Goal: Complete application form

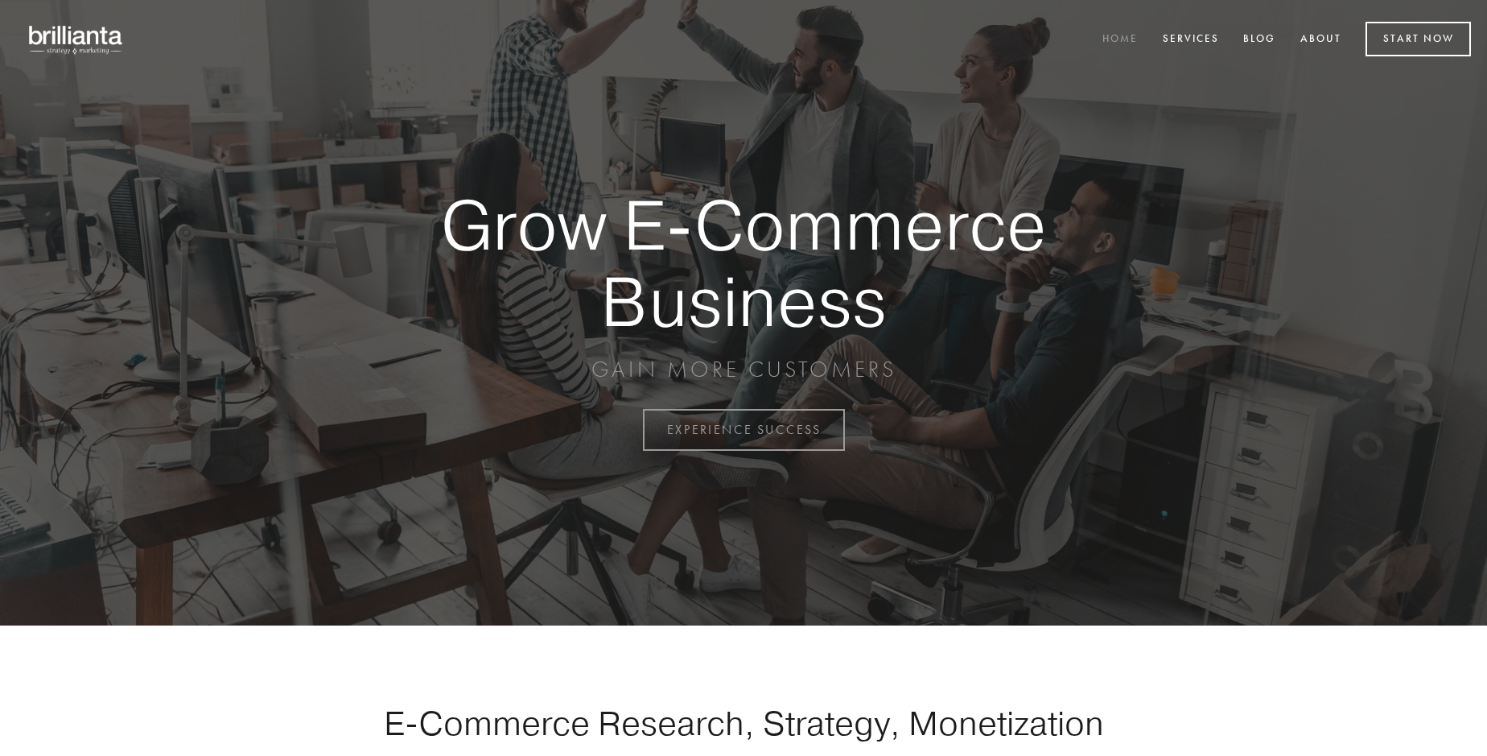
scroll to position [4219, 0]
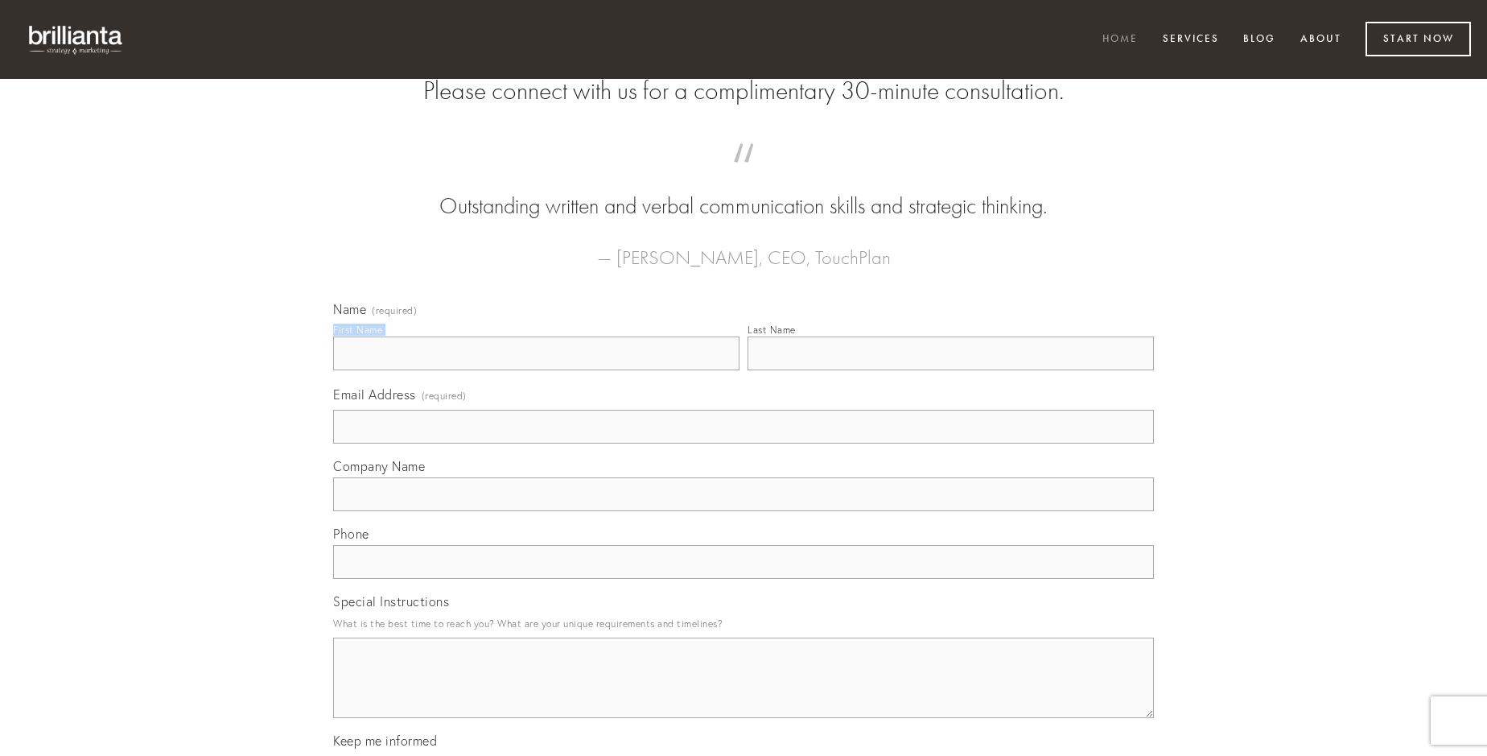
type input "[PERSON_NAME]"
click at [950, 370] on input "Last Name" at bounding box center [951, 353] width 406 height 34
type input "[PERSON_NAME]"
click at [744, 443] on input "Email Address (required)" at bounding box center [743, 427] width 821 height 34
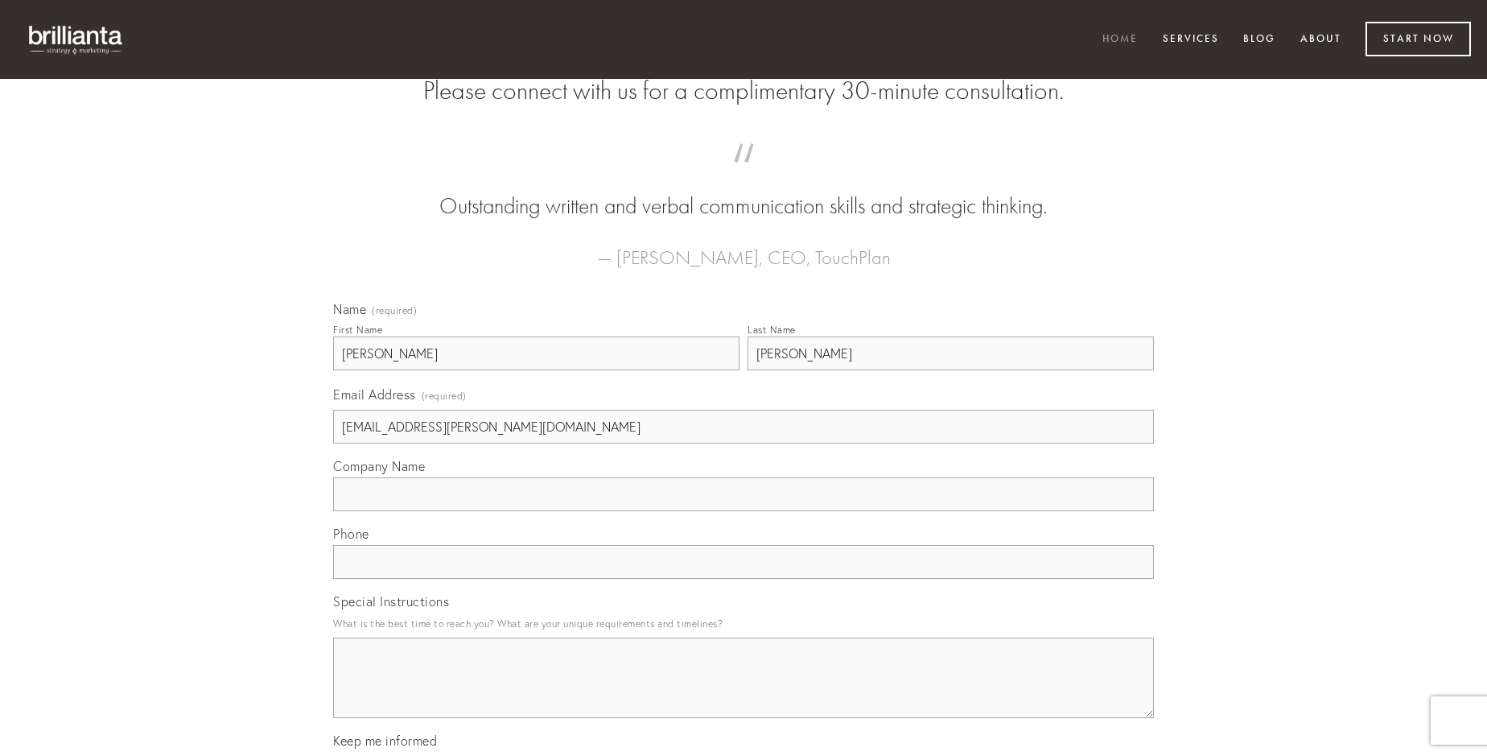
type input "[EMAIL_ADDRESS][PERSON_NAME][DOMAIN_NAME]"
click at [744, 511] on input "Company Name" at bounding box center [743, 494] width 821 height 34
type input "quaerat"
click at [744, 579] on input "text" at bounding box center [743, 562] width 821 height 34
click at [744, 692] on textarea "Special Instructions" at bounding box center [743, 677] width 821 height 80
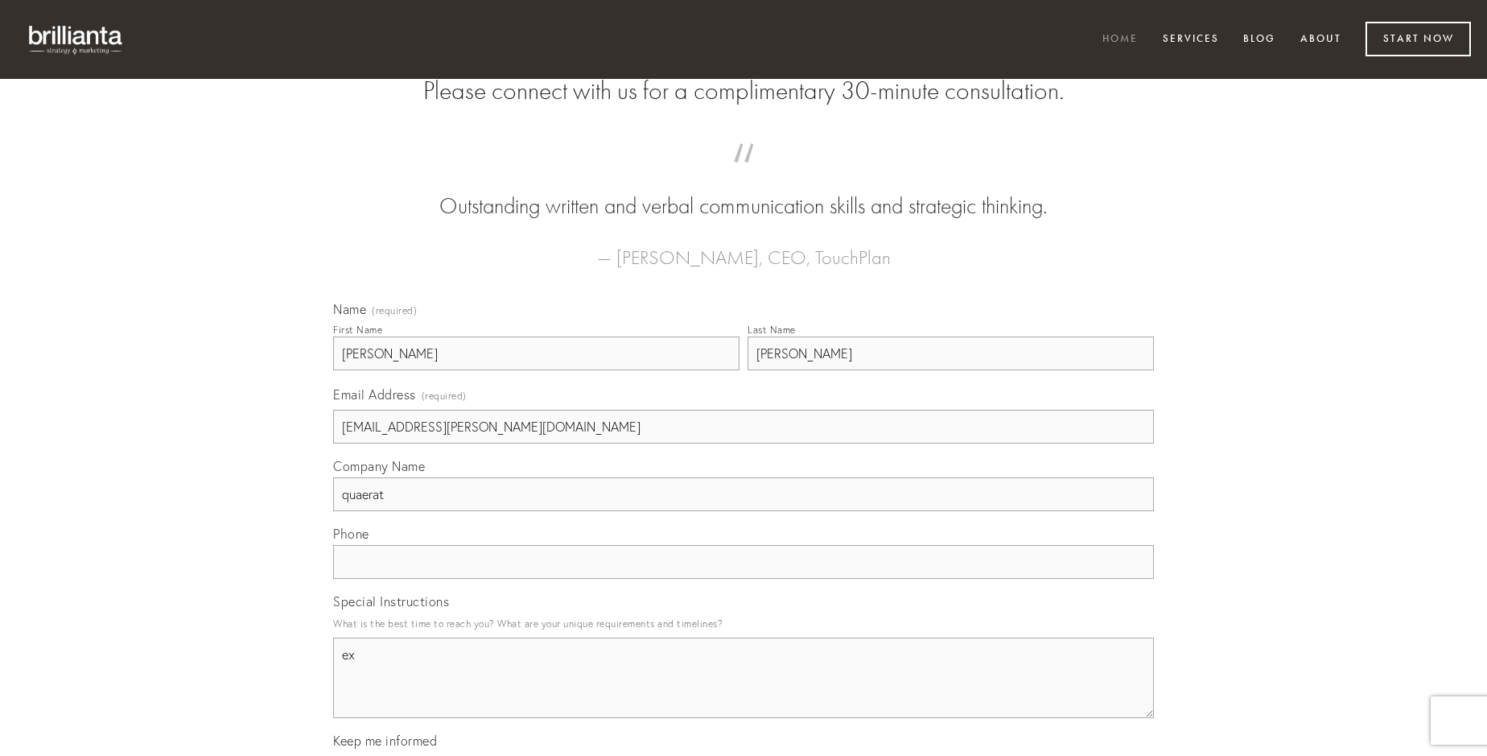
type textarea "ex"
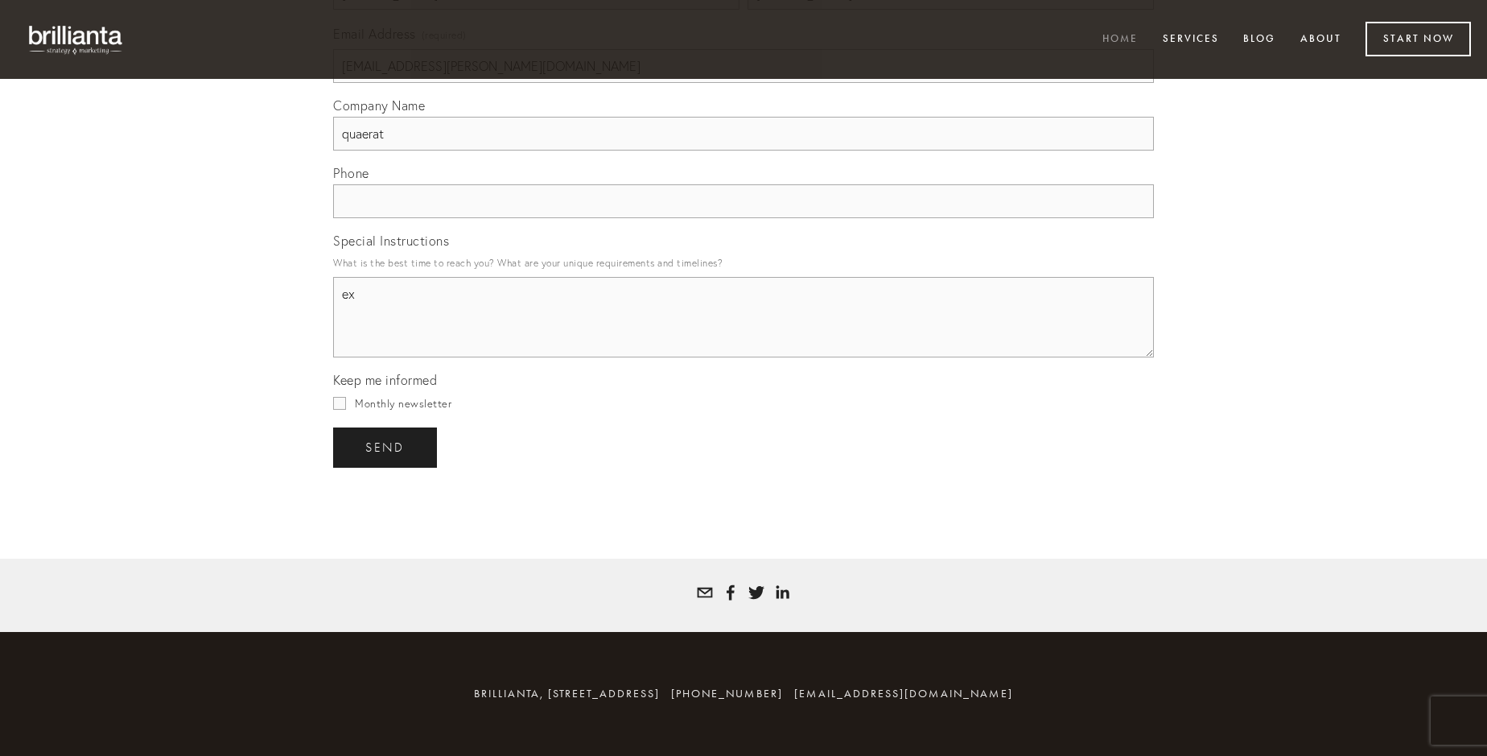
click at [386, 447] on span "send" at bounding box center [384, 447] width 39 height 14
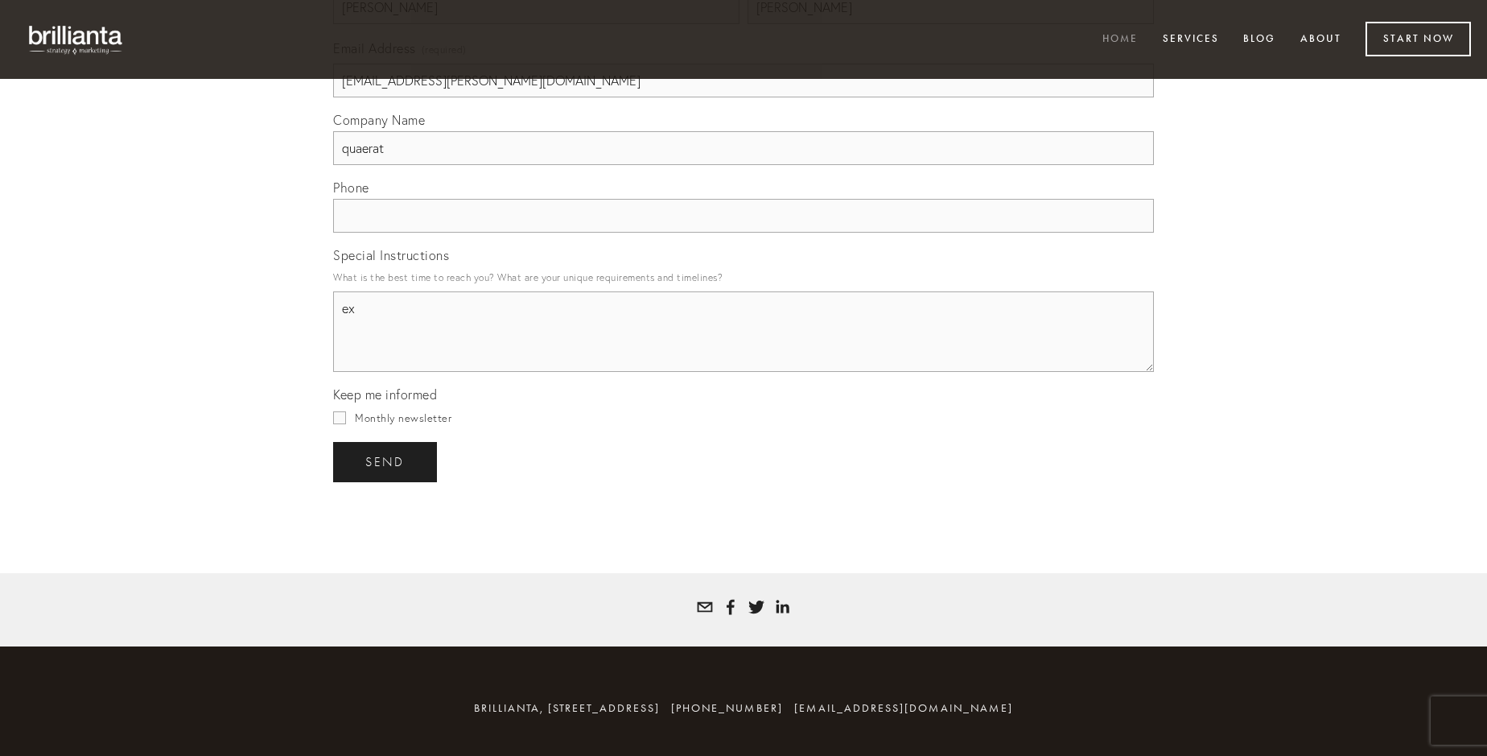
scroll to position [4171, 0]
